Goal: Transaction & Acquisition: Book appointment/travel/reservation

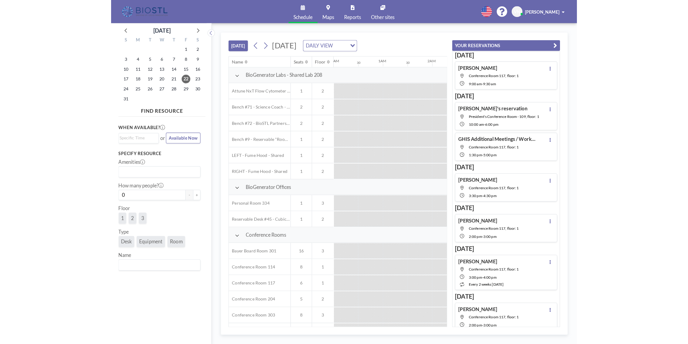
scroll to position [0, 387]
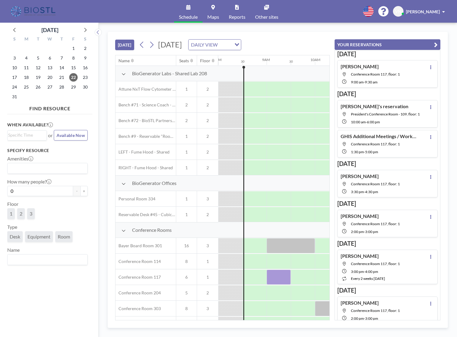
click at [1, 332] on aside "[DATE] S M T W T F S 27 28 29 30 31 1 2 3 4 5 6 7 8 9 10 11 12 13 14 15 16 17 1…" at bounding box center [47, 180] width 94 height 314
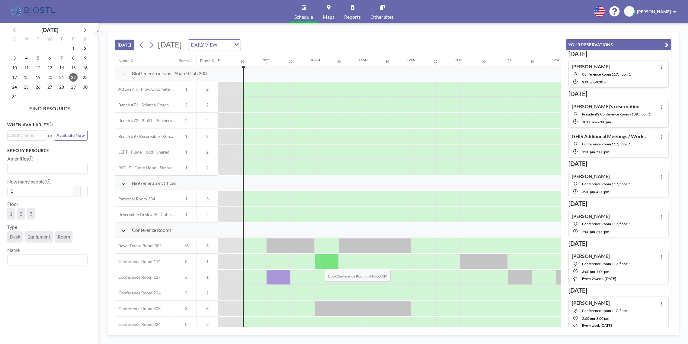
click at [320, 265] on div at bounding box center [327, 261] width 24 height 15
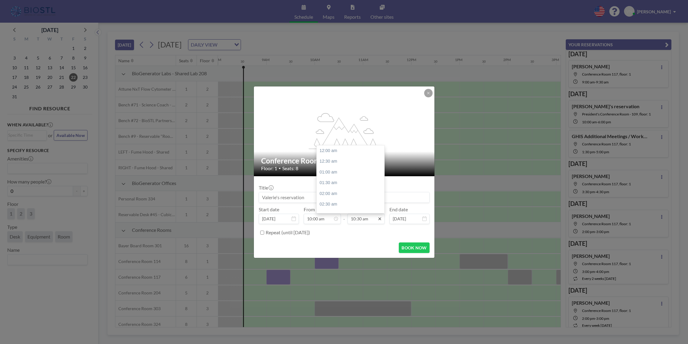
scroll to position [222, 0]
click at [381, 219] on icon at bounding box center [379, 218] width 5 height 5
click at [334, 161] on div "11:00 am" at bounding box center [352, 165] width 71 height 11
type input "11:00 am"
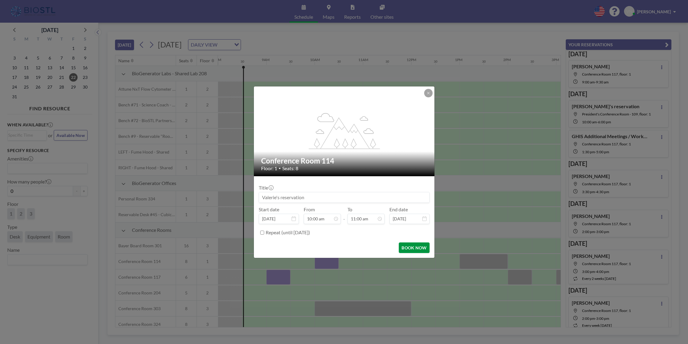
click at [413, 246] on button "BOOK NOW" at bounding box center [414, 247] width 30 height 11
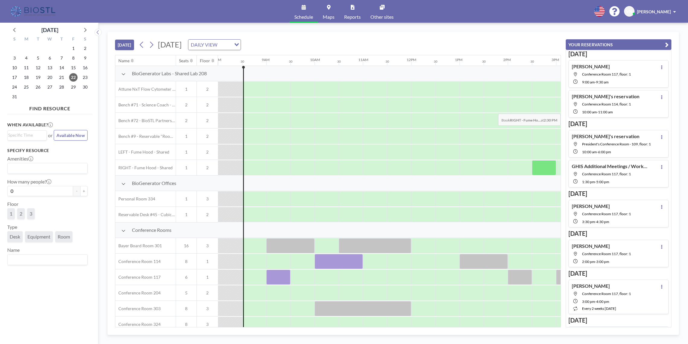
click at [456, 109] on div "10:00 AM - 11:00 AM" at bounding box center [610, 111] width 57 height 5
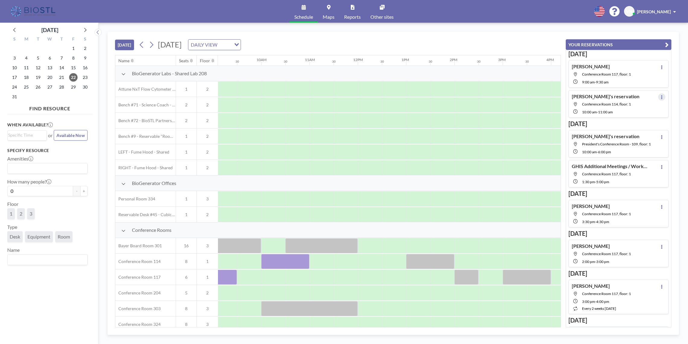
click at [456, 95] on icon at bounding box center [662, 97] width 2 height 4
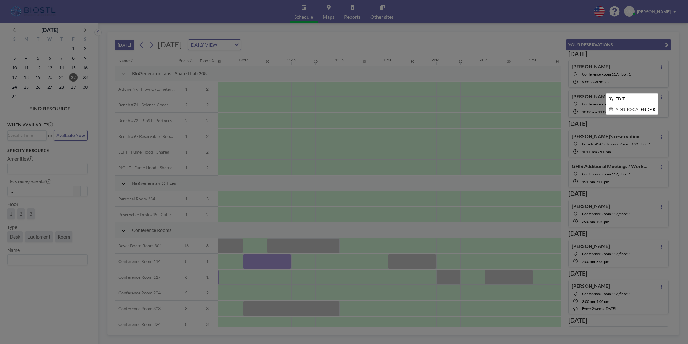
scroll to position [0, 459]
click at [456, 37] on div at bounding box center [344, 172] width 688 height 344
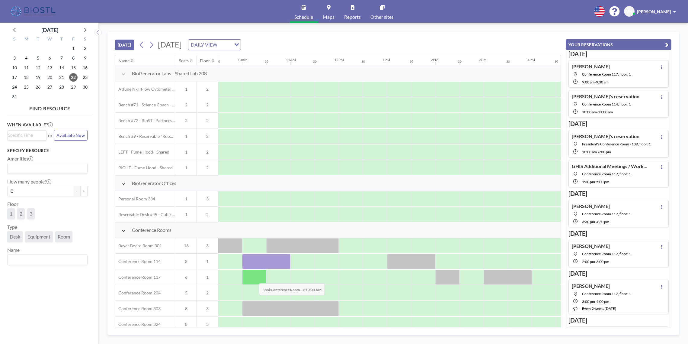
click at [254, 278] on div at bounding box center [254, 276] width 24 height 15
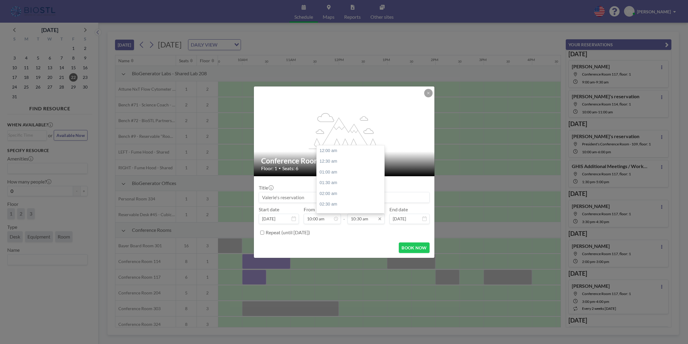
scroll to position [222, 0]
click at [331, 162] on div "11:00 am" at bounding box center [352, 165] width 71 height 11
type input "11:00 am"
click at [410, 248] on button "BOOK NOW" at bounding box center [414, 247] width 30 height 11
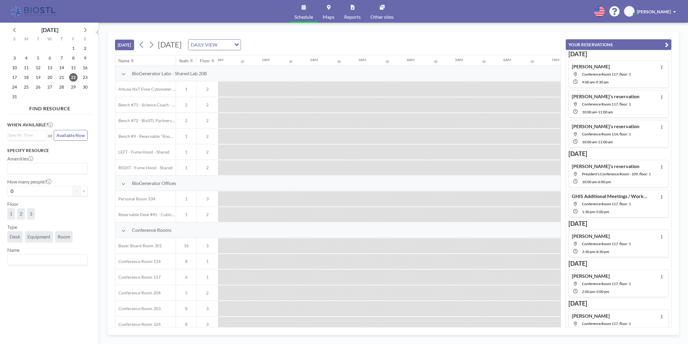
scroll to position [0, 387]
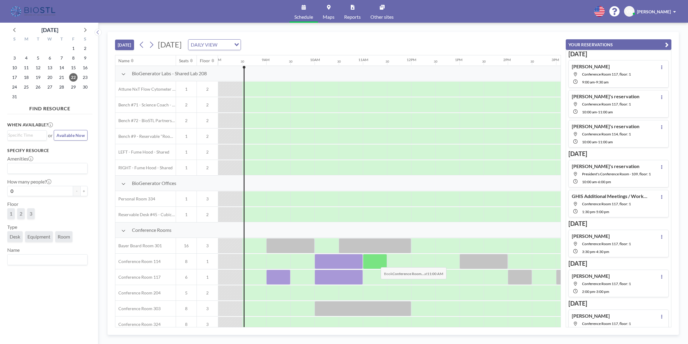
click at [373, 262] on div at bounding box center [375, 261] width 24 height 15
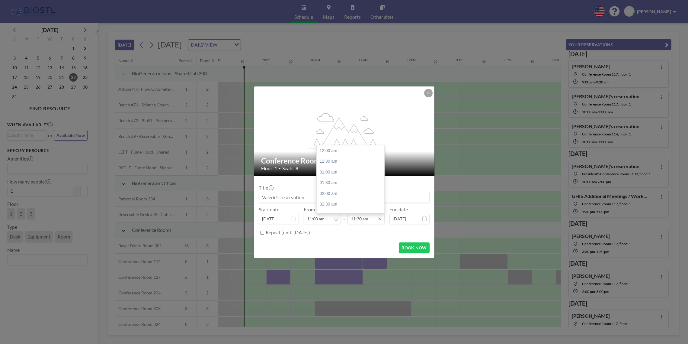
scroll to position [243, 0]
click at [337, 163] on div "12:00 pm" at bounding box center [352, 165] width 71 height 11
type input "12:00 pm"
click at [406, 246] on button "BOOK NOW" at bounding box center [414, 247] width 30 height 11
